Goal: Transaction & Acquisition: Purchase product/service

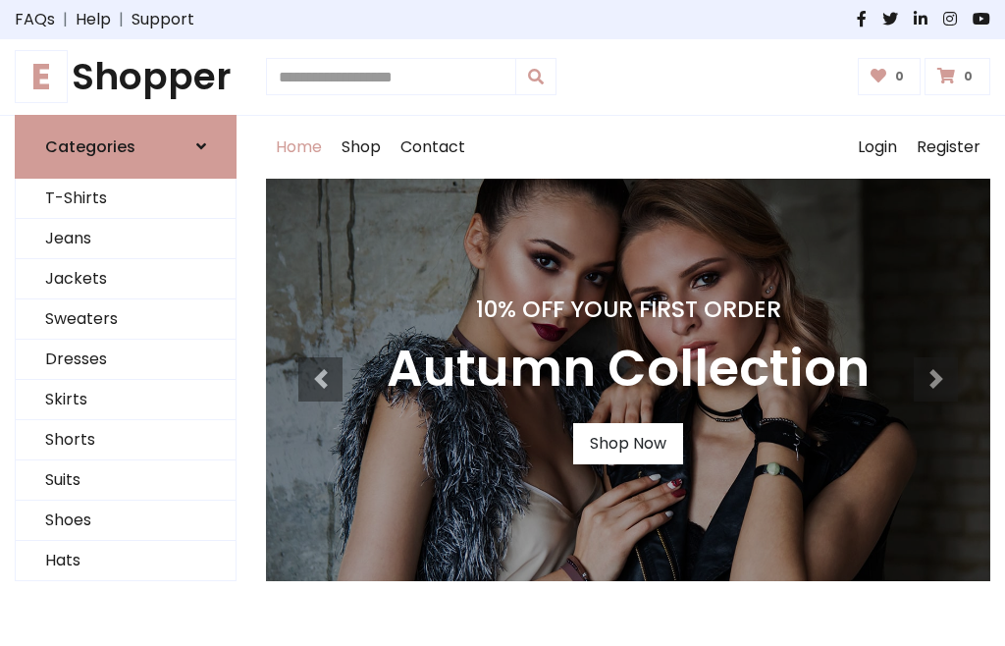
click at [503, 323] on h4 "10% Off Your First Order" at bounding box center [628, 309] width 483 height 27
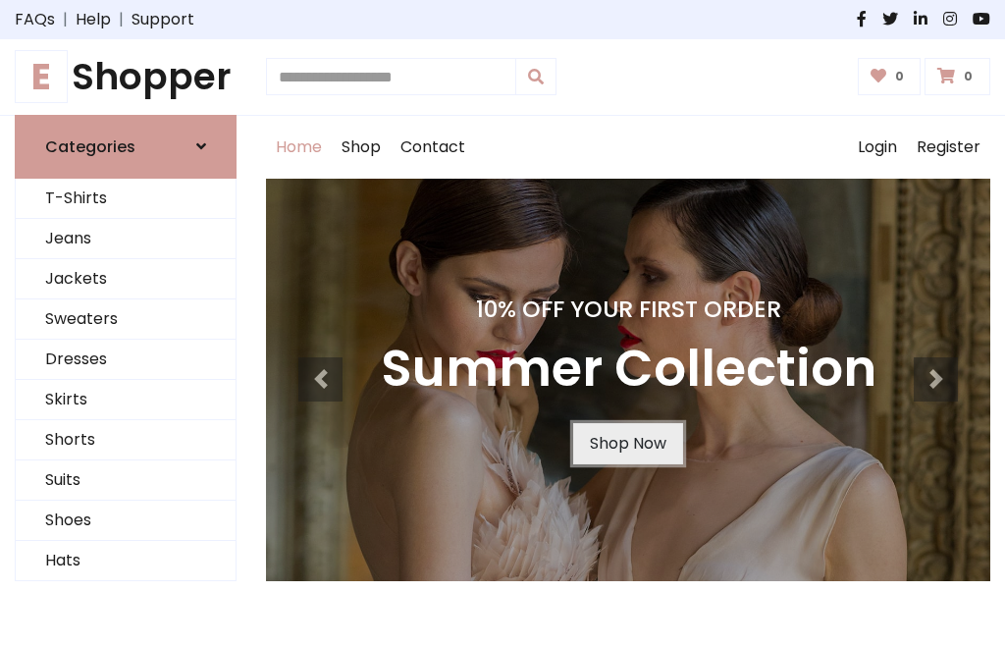
click at [627, 443] on link "Shop Now" at bounding box center [628, 443] width 110 height 41
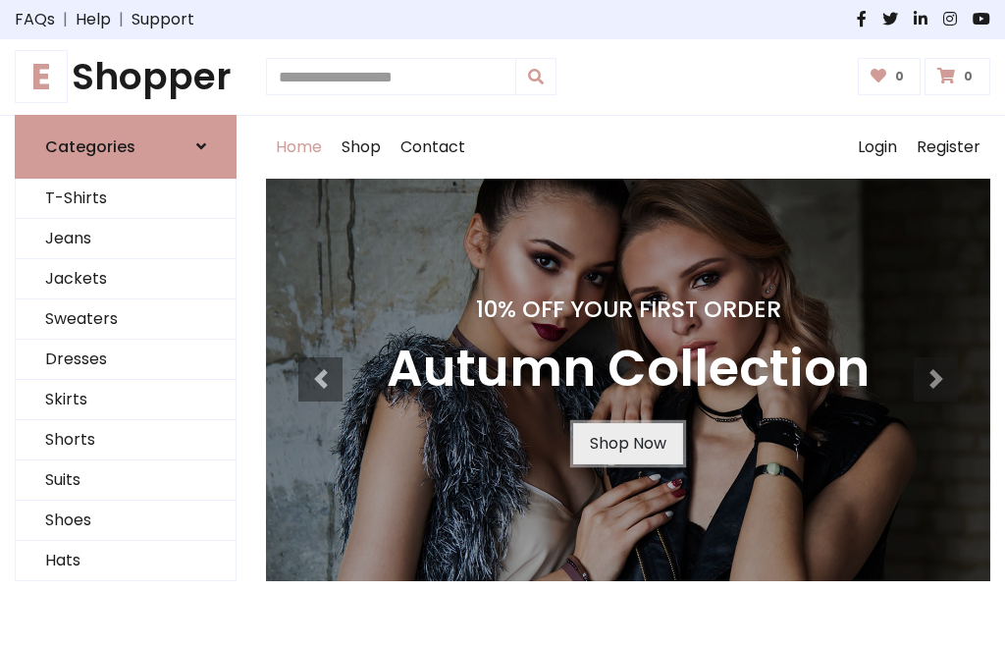
click at [627, 443] on link "Shop Now" at bounding box center [628, 443] width 110 height 41
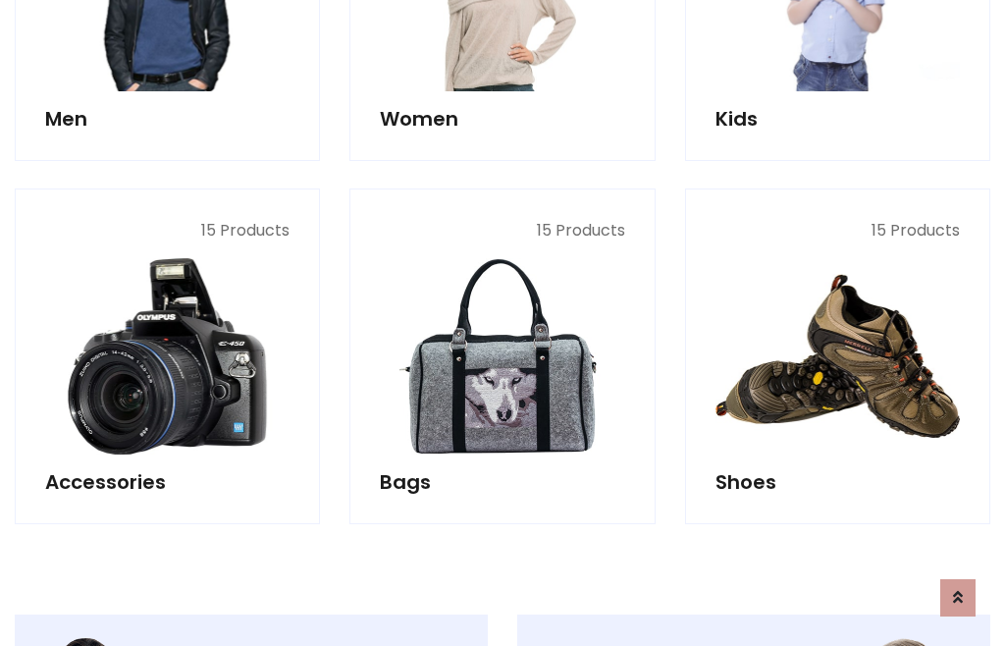
scroll to position [1958, 0]
